Goal: Find specific page/section: Find specific page/section

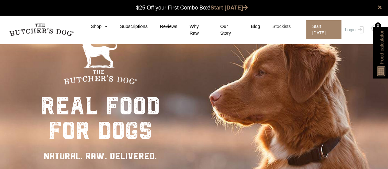
click at [284, 30] on link "Stockists" at bounding box center [275, 26] width 31 height 7
